Goal: Navigation & Orientation: Find specific page/section

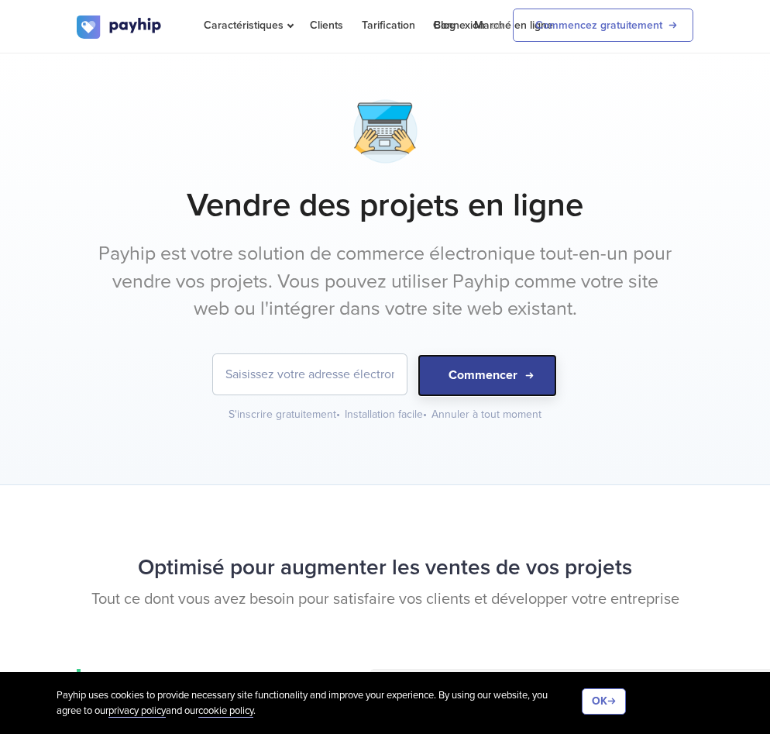
click at [543, 382] on button "Commencer" at bounding box center [488, 375] width 140 height 43
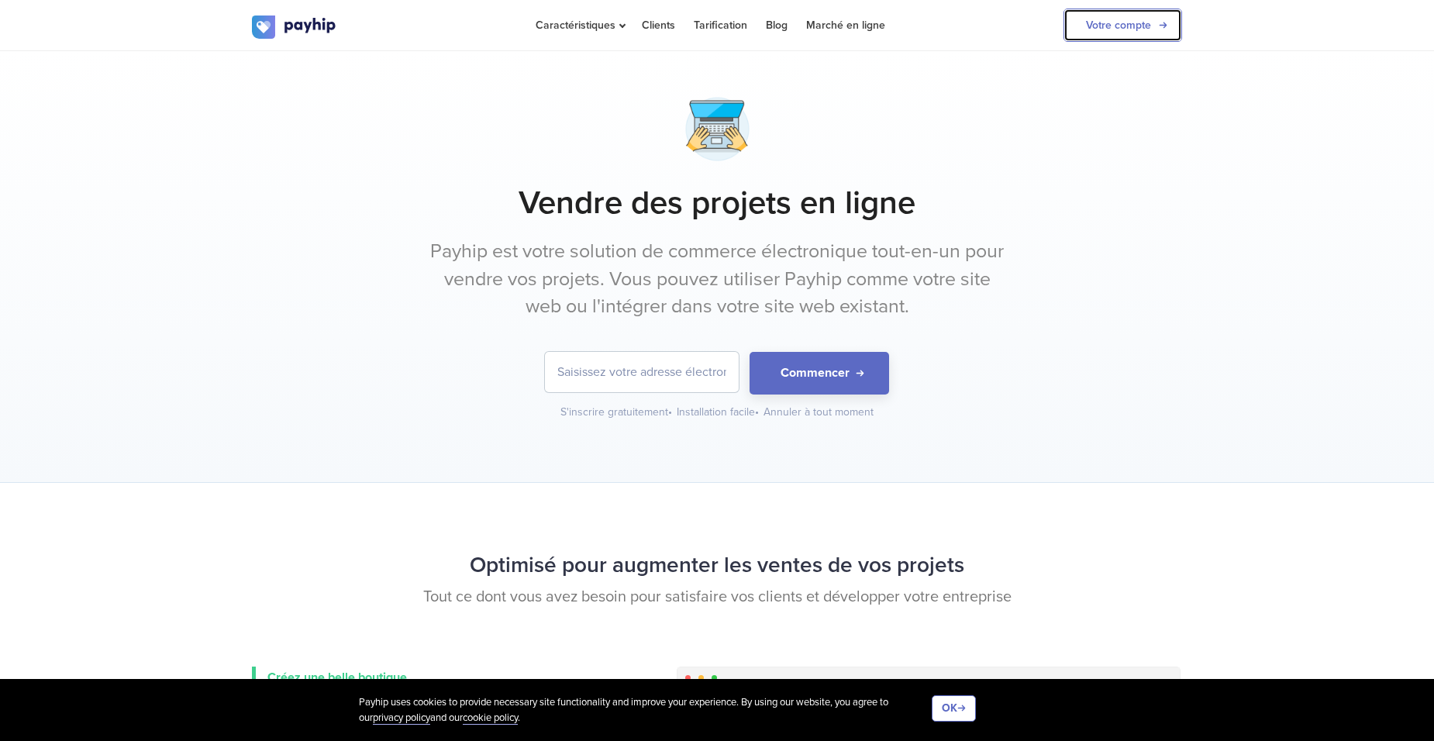
click at [1133, 10] on link "Votre compte" at bounding box center [1122, 25] width 119 height 33
click at [1120, 24] on link "Votre compte" at bounding box center [1122, 25] width 119 height 33
